Goal: Find specific page/section

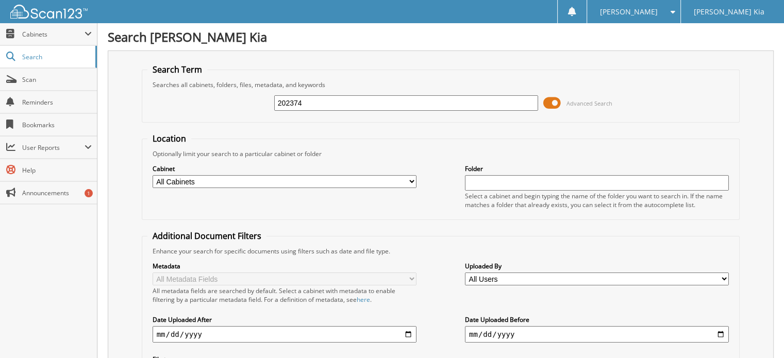
drag, startPoint x: 263, startPoint y: 102, endPoint x: 249, endPoint y: 103, distance: 13.4
click at [249, 103] on div "202374 Advanced Search" at bounding box center [440, 103] width 587 height 28
type input "203104"
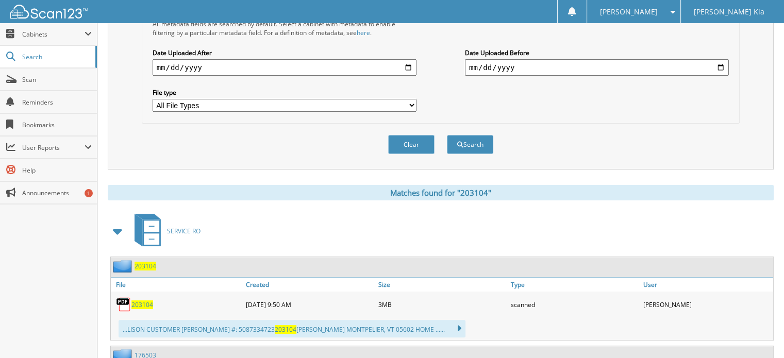
scroll to position [309, 0]
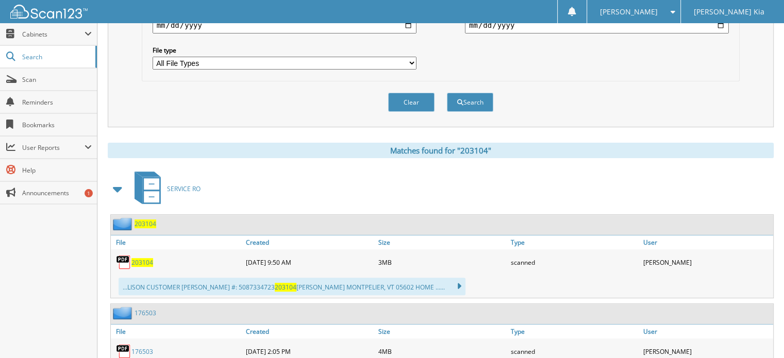
click at [138, 258] on span "203104" at bounding box center [142, 262] width 22 height 9
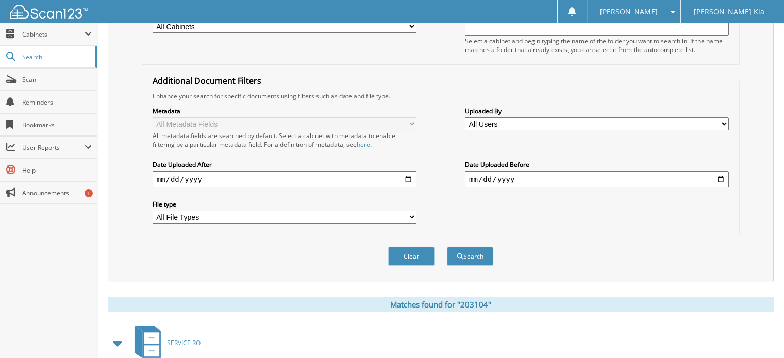
scroll to position [0, 0]
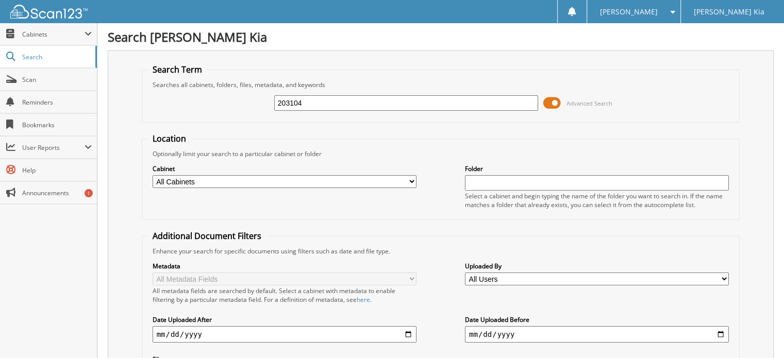
drag, startPoint x: 289, startPoint y: 103, endPoint x: 268, endPoint y: 101, distance: 20.7
click at [268, 101] on div "203104 Advanced Search" at bounding box center [440, 103] width 587 height 28
type input "202955"
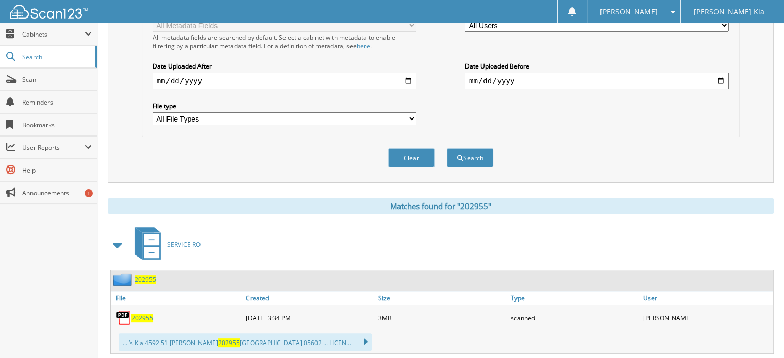
scroll to position [258, 0]
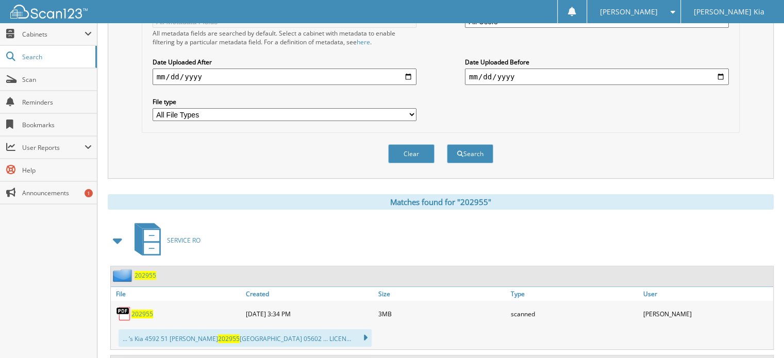
click at [140, 310] on span "202955" at bounding box center [142, 314] width 22 height 9
